Goal: Information Seeking & Learning: Learn about a topic

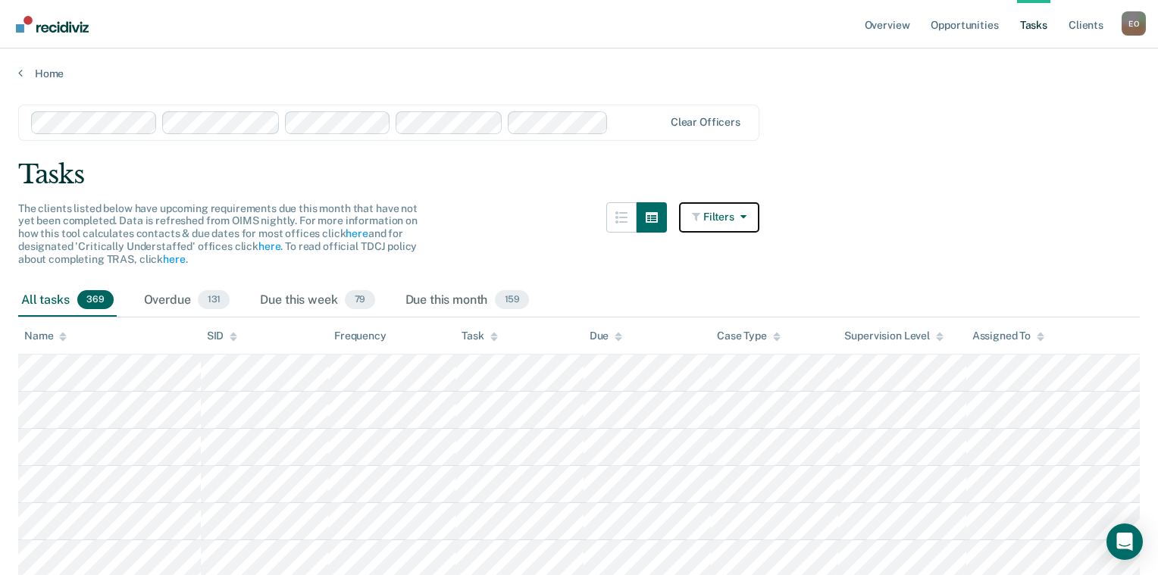
click at [746, 217] on icon "button" at bounding box center [740, 216] width 12 height 11
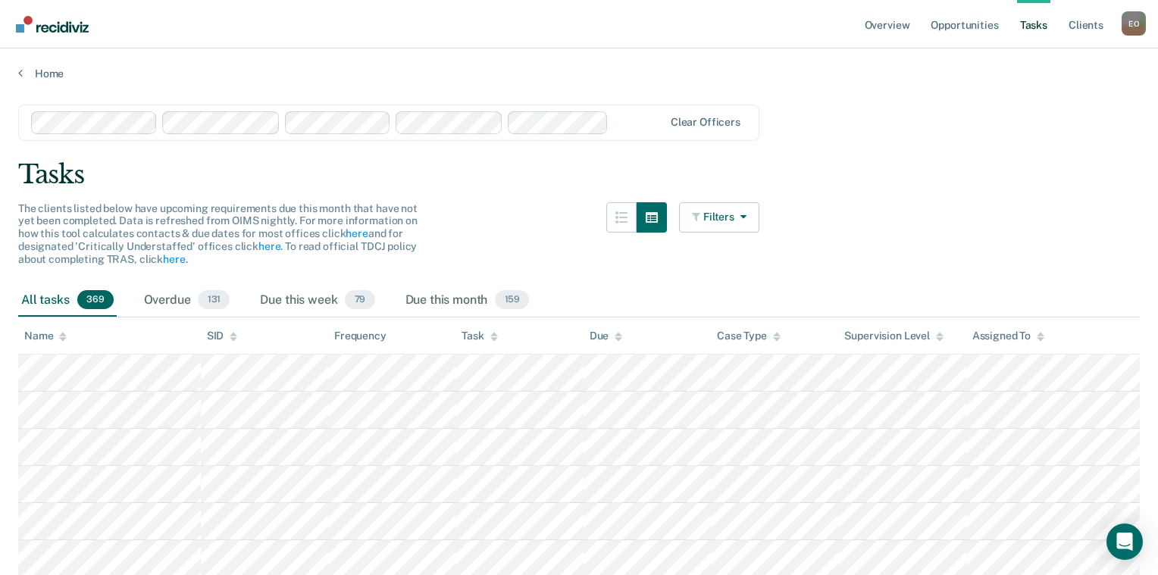
click at [1032, 27] on link "Tasks" at bounding box center [1033, 24] width 33 height 48
click at [658, 220] on icon "button" at bounding box center [652, 217] width 12 height 12
click at [630, 224] on button "button" at bounding box center [621, 217] width 30 height 30
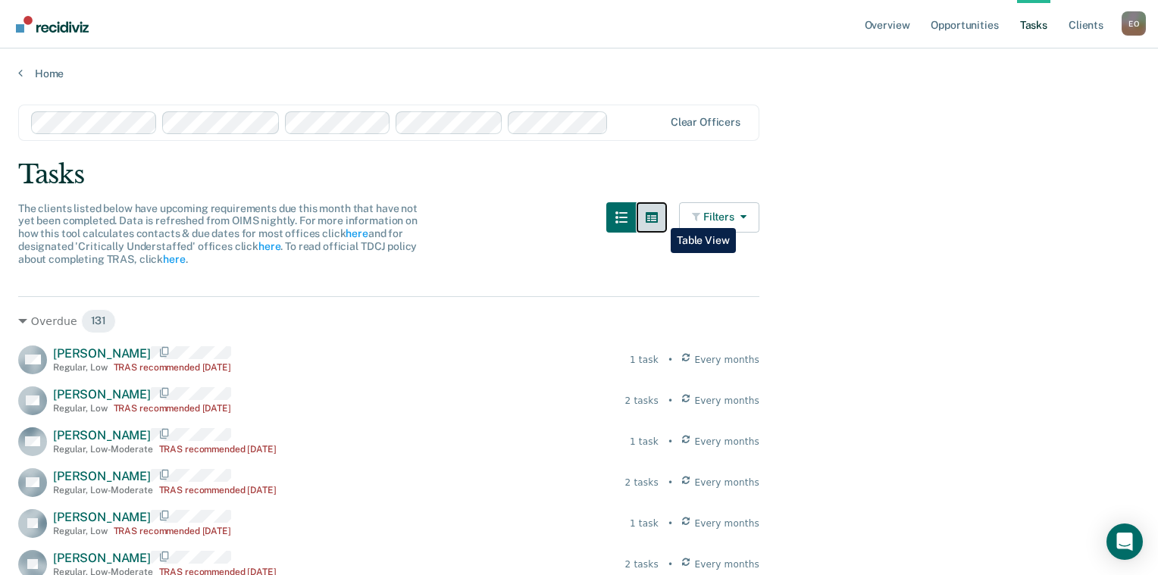
click at [658, 217] on icon "button" at bounding box center [652, 217] width 12 height 11
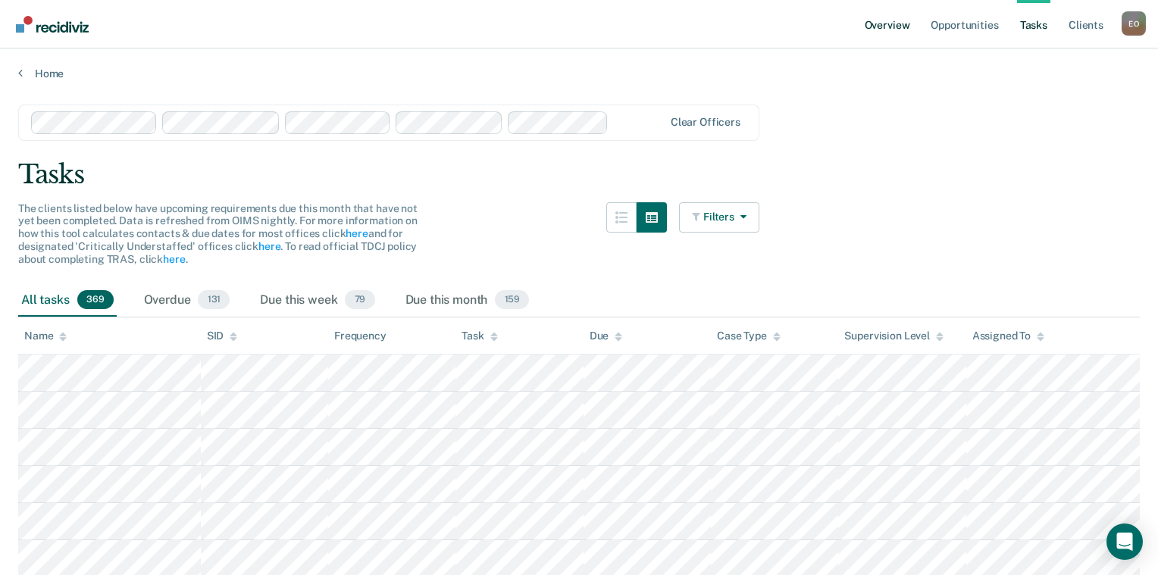
click at [896, 26] on link "Overview" at bounding box center [888, 24] width 52 height 48
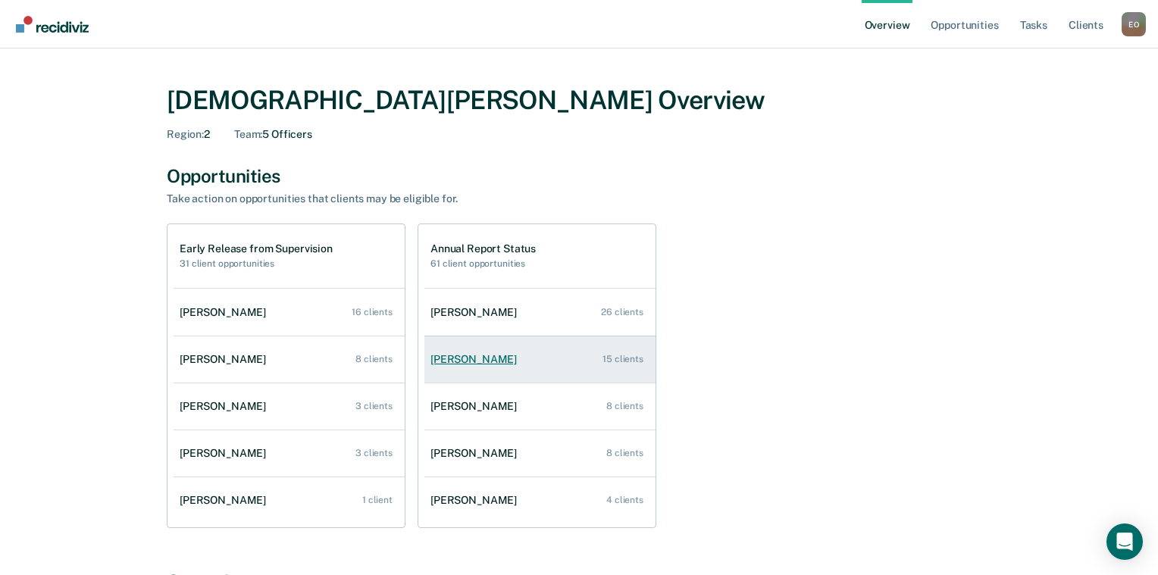
click at [624, 364] on div "15 clients" at bounding box center [622, 359] width 41 height 11
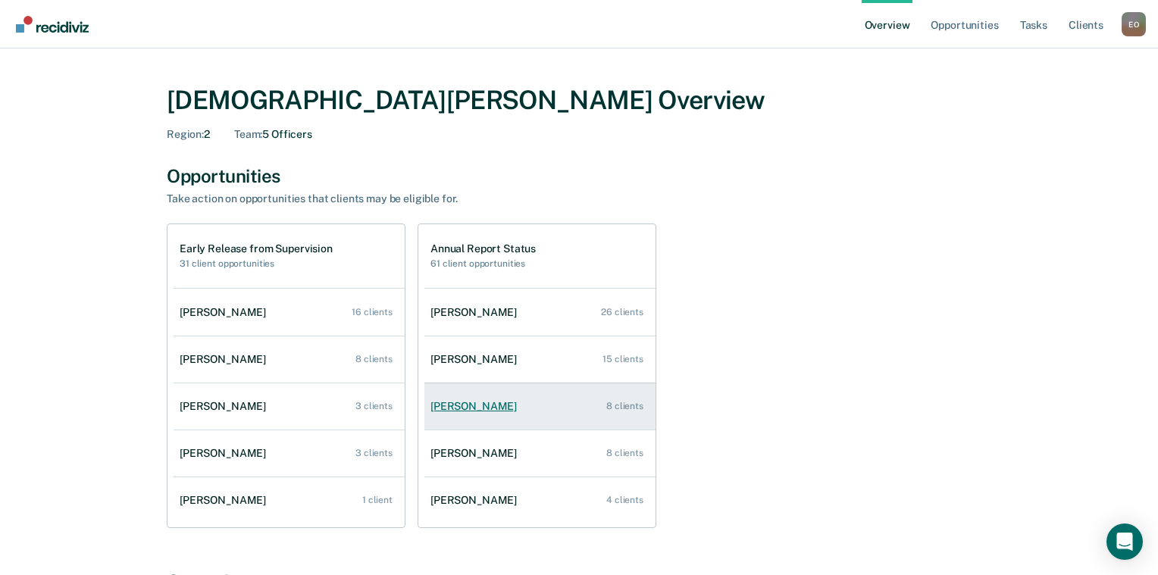
click at [620, 408] on div "8 clients" at bounding box center [624, 406] width 37 height 11
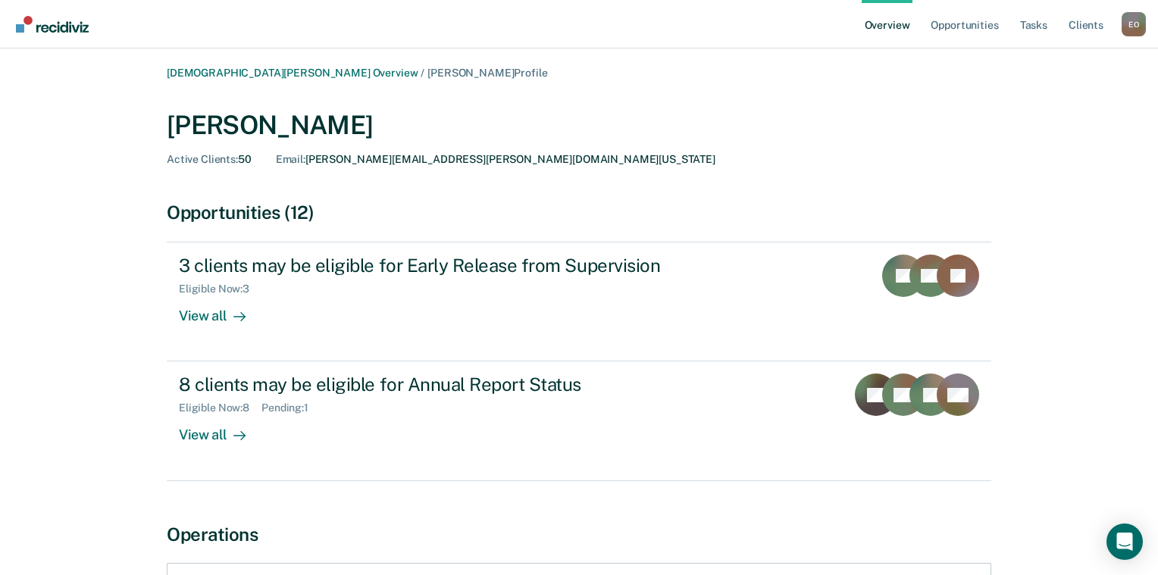
click at [65, 377] on div "[PERSON_NAME] Overview / [PERSON_NAME] Profile [PERSON_NAME] Active Clients : 5…" at bounding box center [578, 379] width 1121 height 625
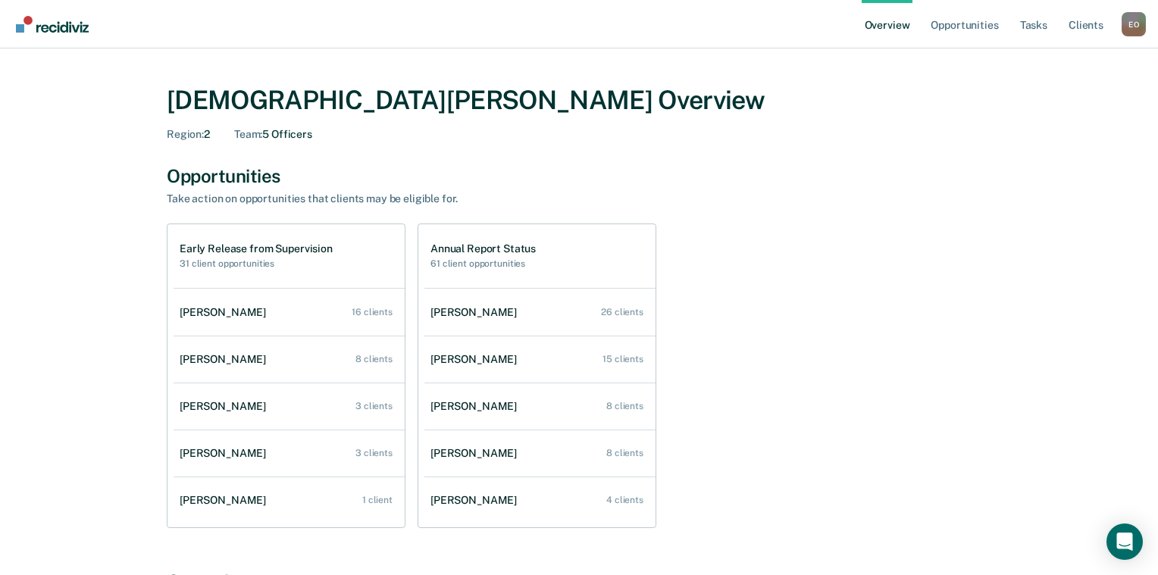
click at [272, 533] on div "[PERSON_NAME] Overview Region : 2 Team : 5 Officers Opportunities Take action o…" at bounding box center [578, 516] width 909 height 898
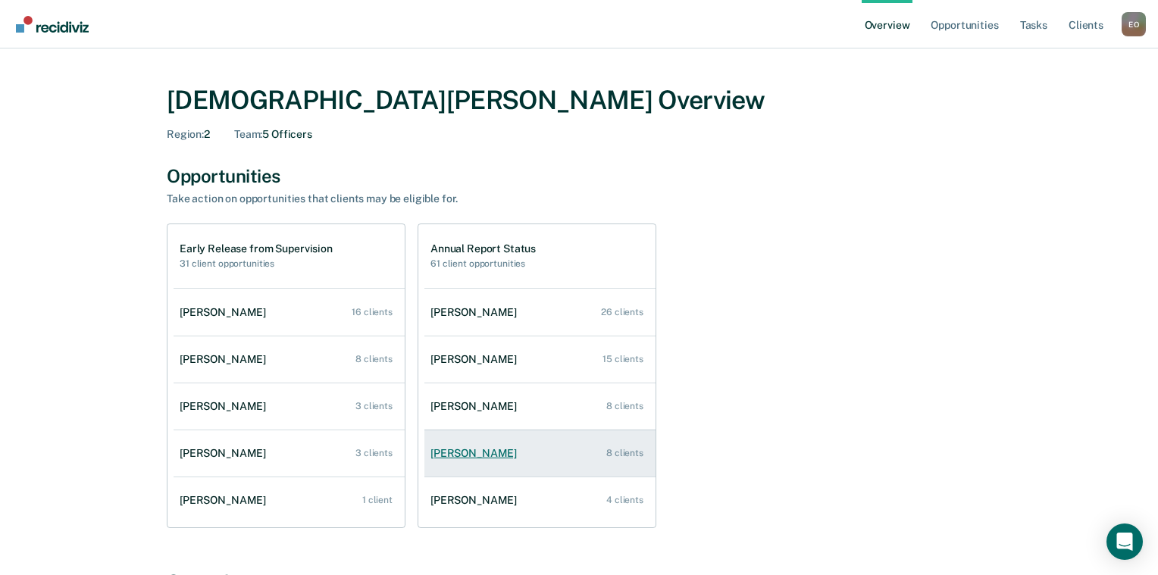
click at [606, 457] on link "[PERSON_NAME] 8 clients" at bounding box center [539, 453] width 231 height 43
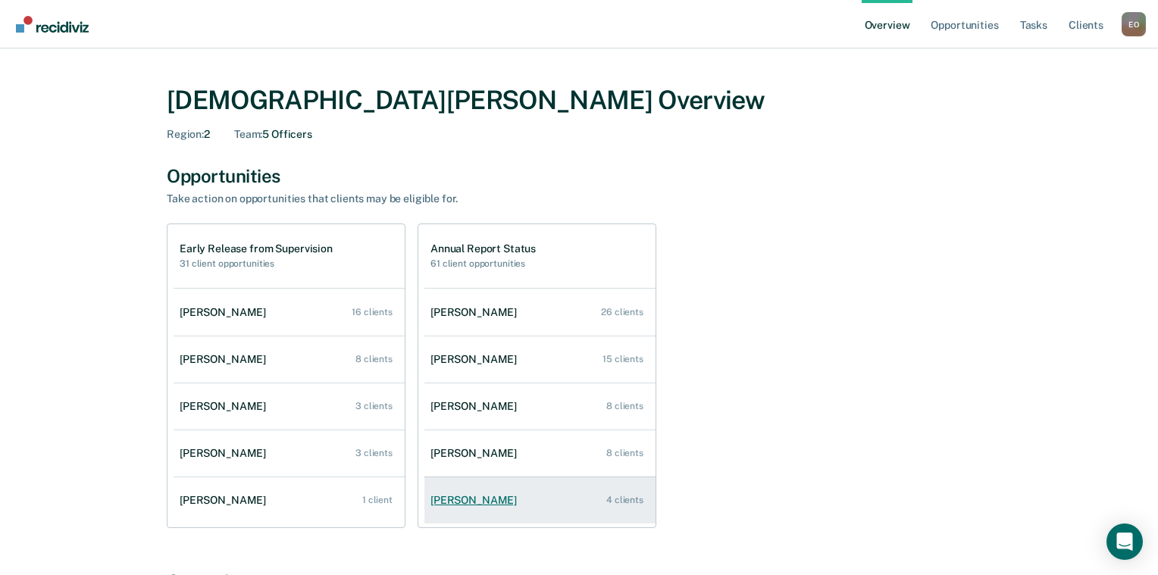
click at [629, 503] on div "4 clients" at bounding box center [624, 500] width 37 height 11
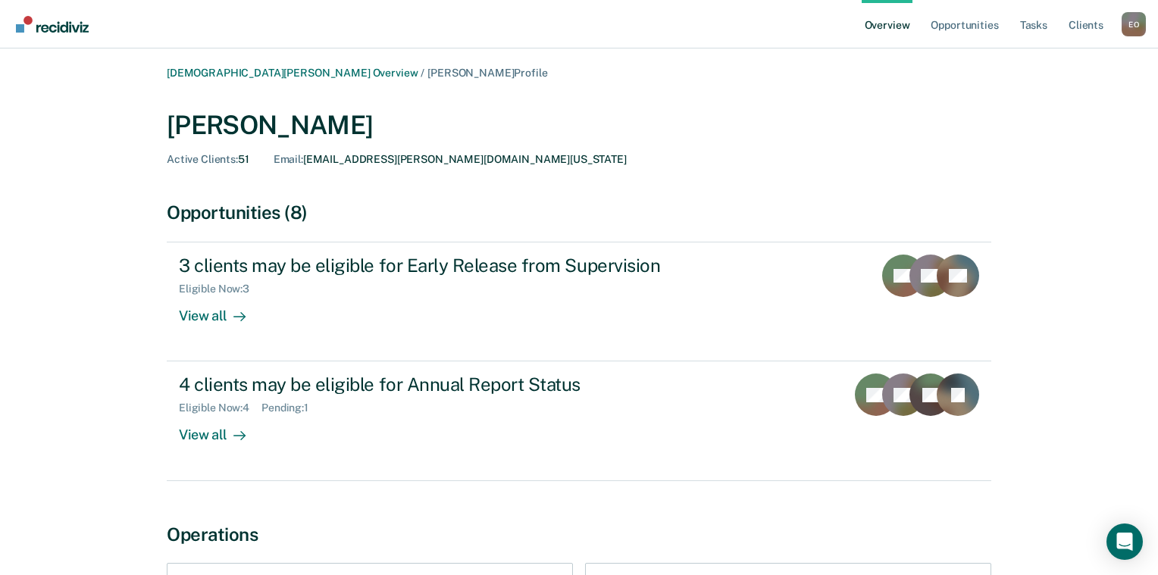
click at [139, 302] on div "[PERSON_NAME] Overview / [PERSON_NAME] Profile [PERSON_NAME] Active Clients : 5…" at bounding box center [578, 379] width 909 height 625
drag, startPoint x: 625, startPoint y: 477, endPoint x: 846, endPoint y: 177, distance: 372.4
click at [846, 177] on div "[PERSON_NAME] Active Clients : 51 Email : [EMAIL_ADDRESS][PERSON_NAME][DOMAIN_N…" at bounding box center [579, 135] width 824 height 86
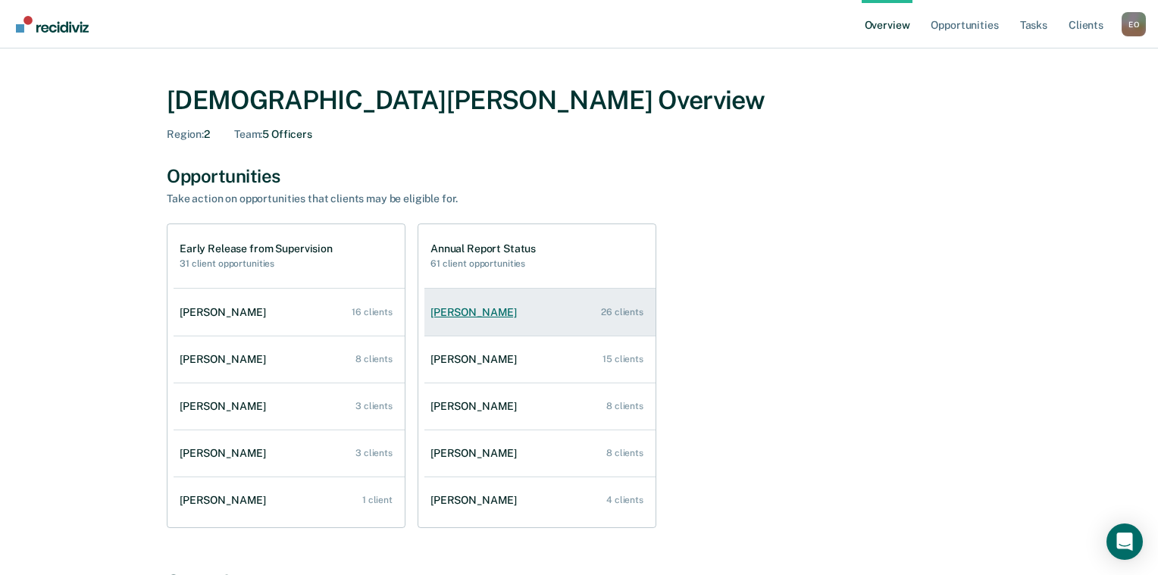
click at [642, 317] on div "26 clients" at bounding box center [622, 312] width 42 height 11
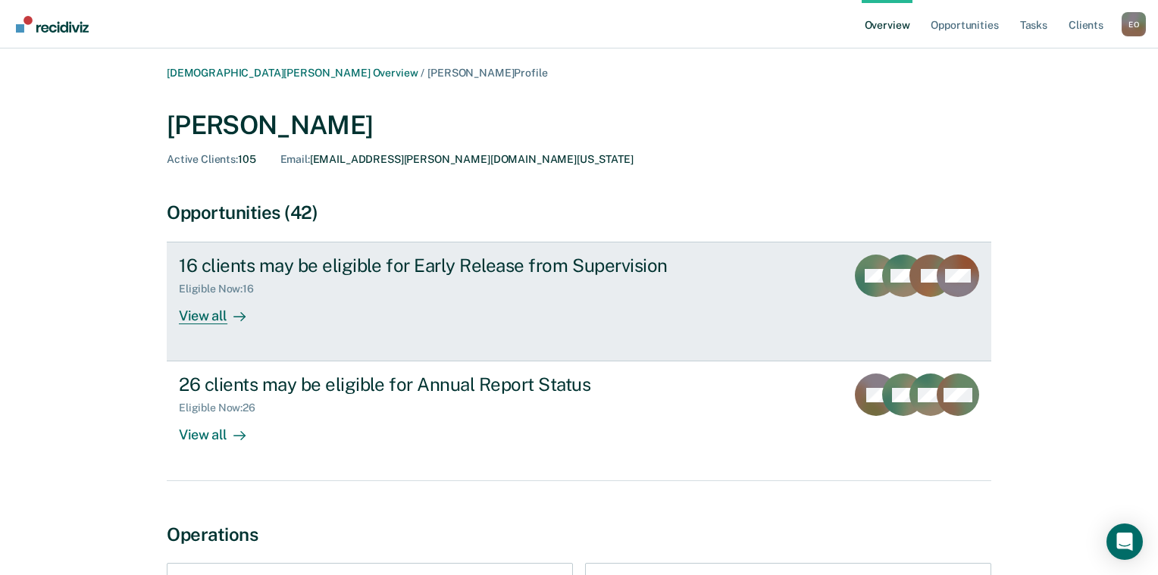
click at [367, 326] on link "16 clients may be eligible for Early Release from Supervision Eligible Now : 16…" at bounding box center [579, 302] width 824 height 120
